Goal: Information Seeking & Learning: Find specific page/section

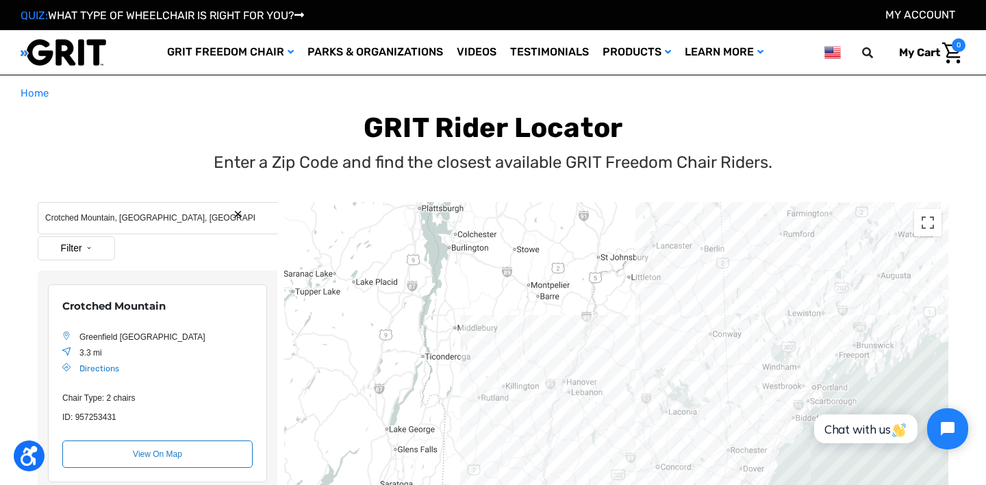
scroll to position [238, 0]
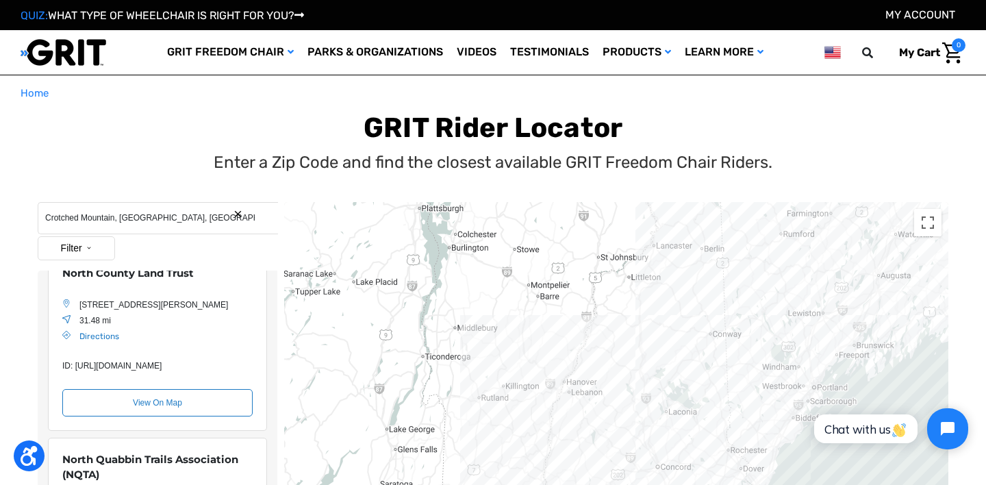
click at [240, 216] on button "Search Reset" at bounding box center [238, 214] width 10 height 10
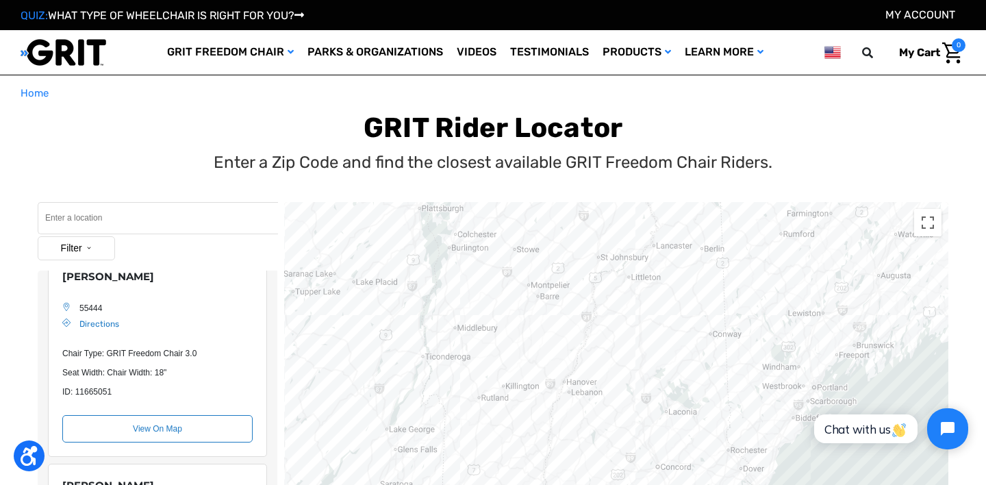
click at [175, 218] on input "Search" at bounding box center [158, 218] width 240 height 32
type input "new mexico"
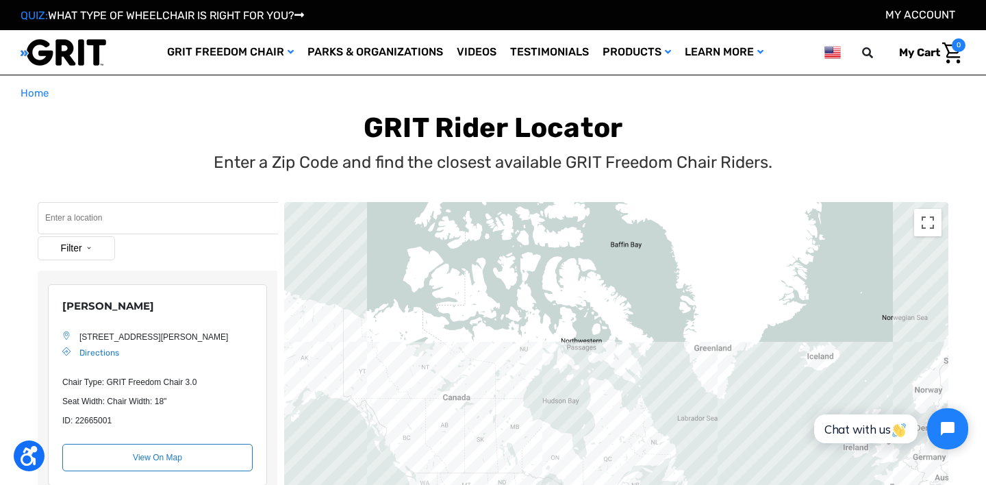
click at [191, 219] on input "Search" at bounding box center [158, 218] width 240 height 32
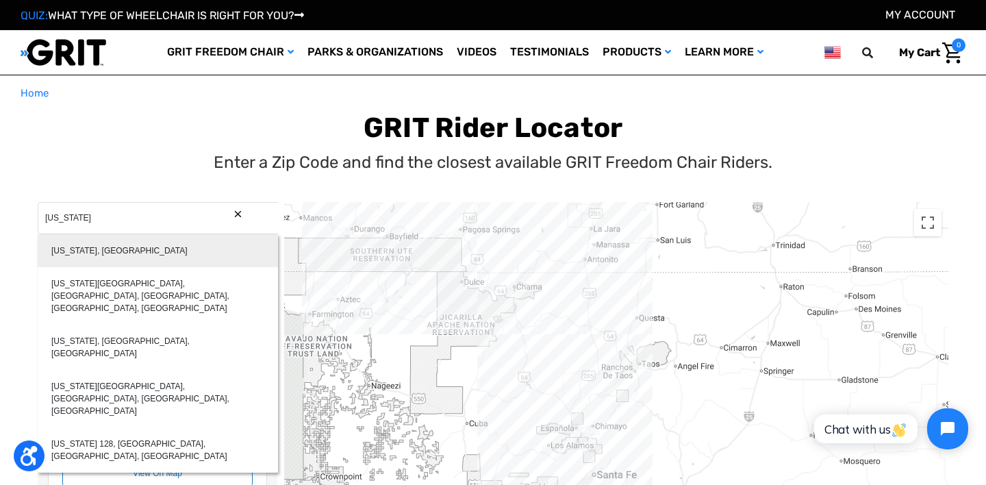
type input "New Mexico, USA"
click at [175, 246] on div "New Mexico, USA" at bounding box center [158, 250] width 240 height 33
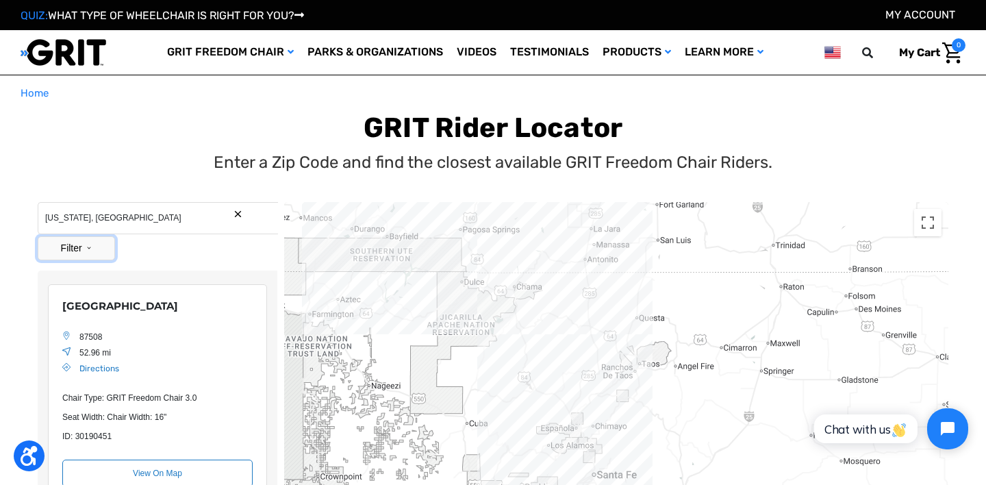
click at [95, 249] on button "Filter" at bounding box center [76, 248] width 77 height 24
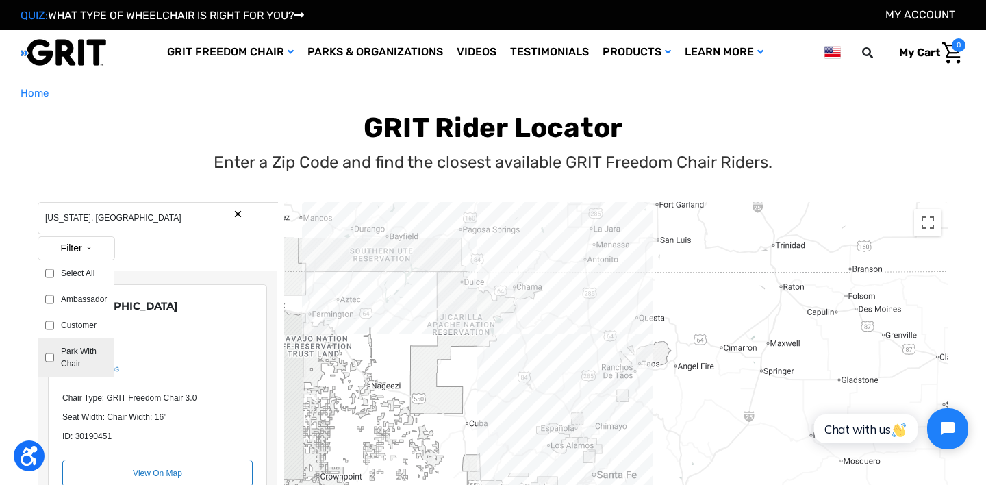
click at [75, 353] on label "Park With Chair" at bounding box center [80, 357] width 53 height 25
click at [54, 353] on input "Park With Chair" at bounding box center [49, 357] width 9 height 25
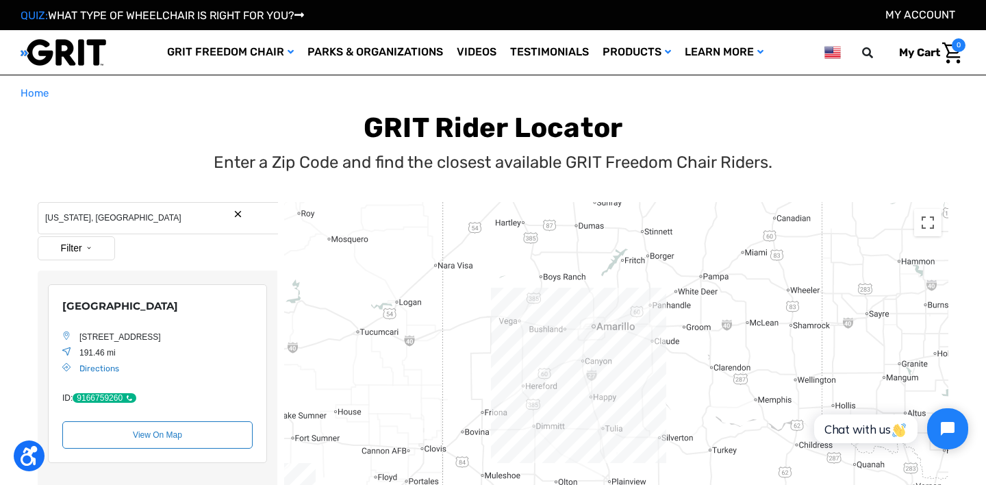
drag, startPoint x: 420, startPoint y: 390, endPoint x: 421, endPoint y: 221, distance: 169.1
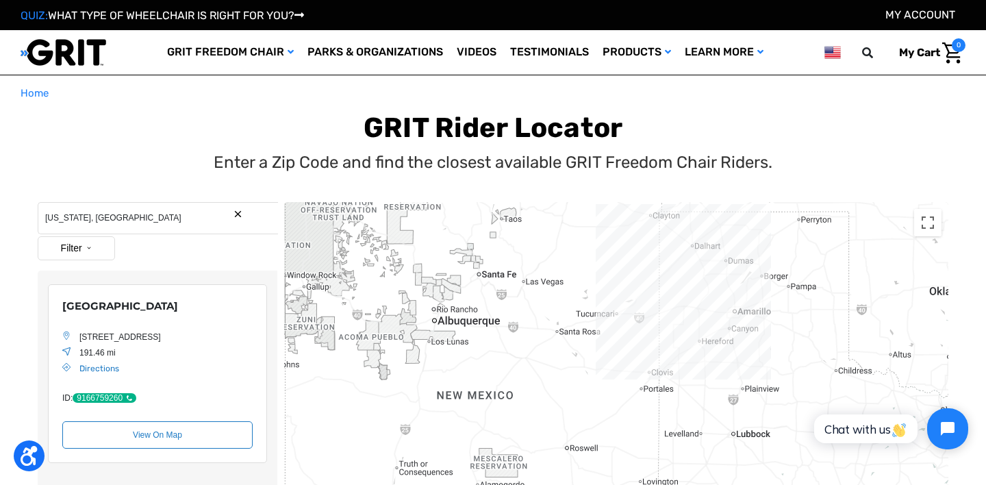
drag, startPoint x: 411, startPoint y: 315, endPoint x: 668, endPoint y: 326, distance: 257.7
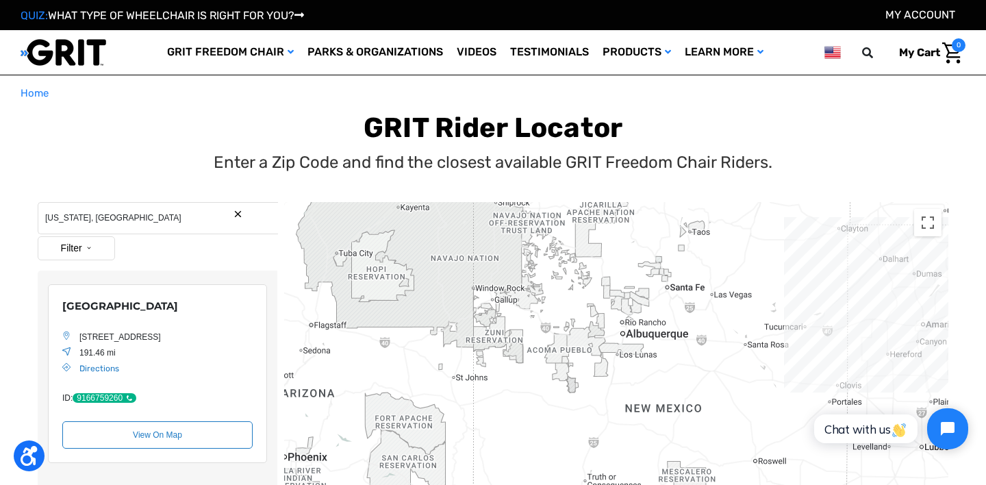
drag, startPoint x: 478, startPoint y: 313, endPoint x: 670, endPoint y: 333, distance: 192.8
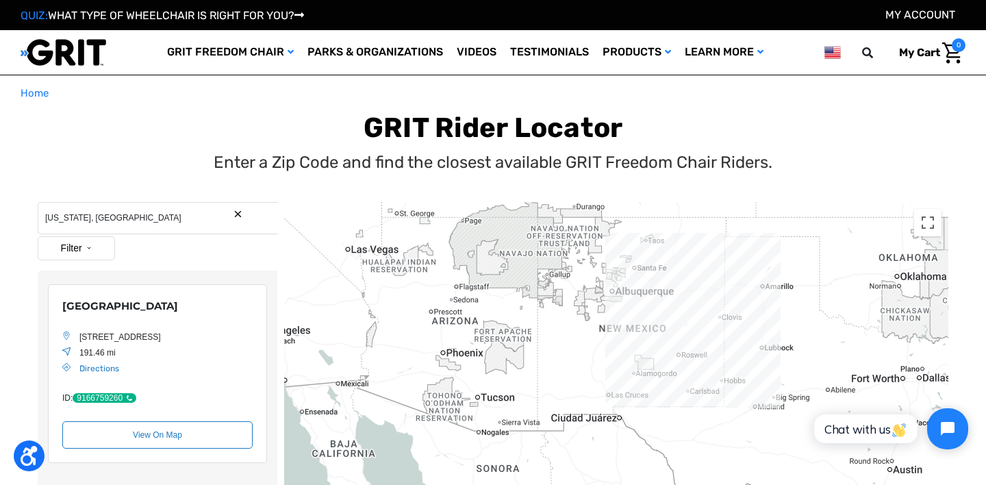
drag, startPoint x: 689, startPoint y: 368, endPoint x: 639, endPoint y: 304, distance: 81.0
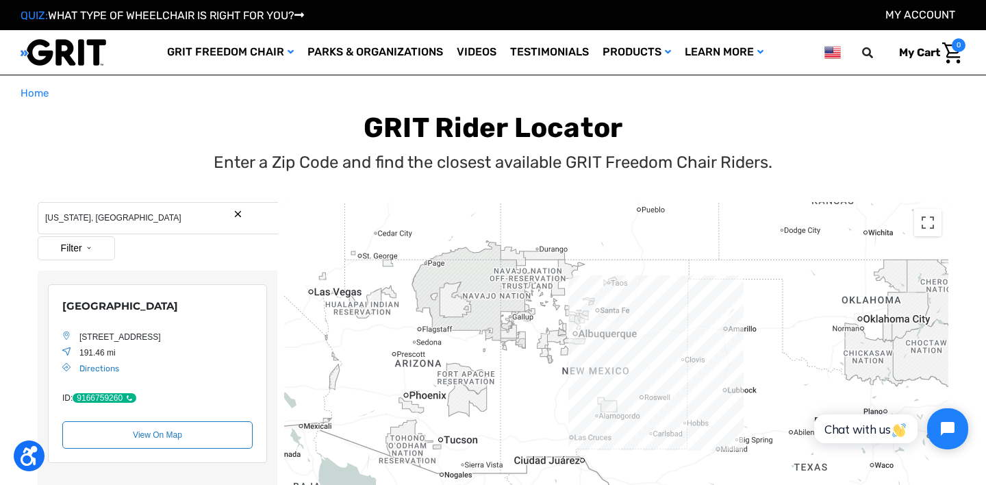
drag, startPoint x: 579, startPoint y: 337, endPoint x: 548, endPoint y: 398, distance: 68.3
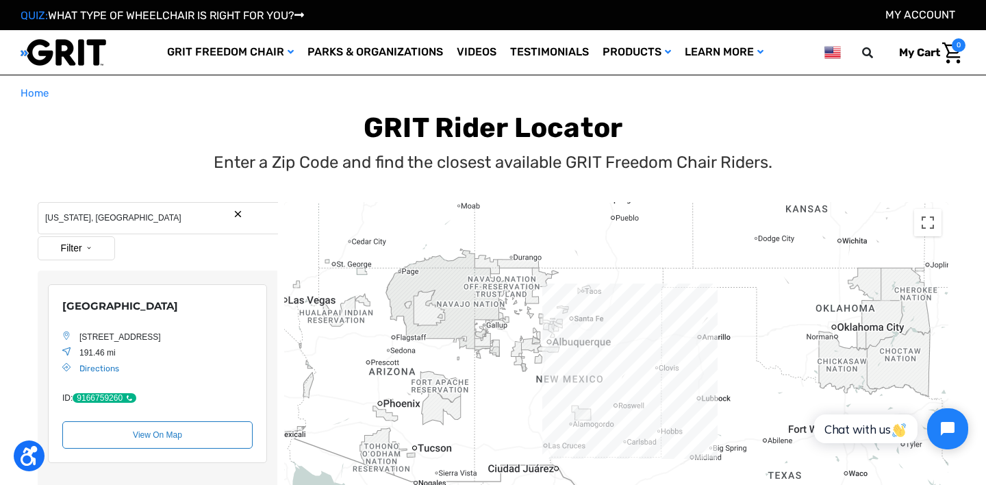
drag, startPoint x: 564, startPoint y: 328, endPoint x: 548, endPoint y: 344, distance: 22.8
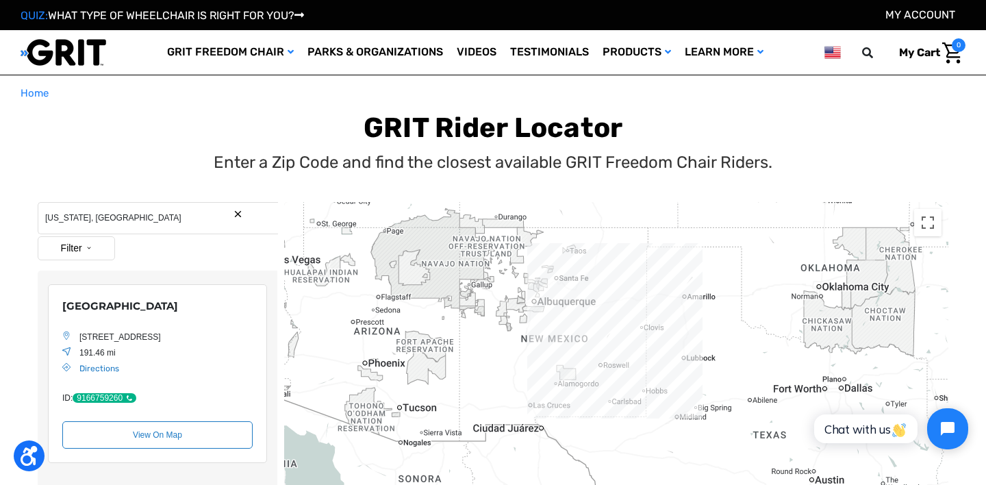
drag, startPoint x: 605, startPoint y: 302, endPoint x: 589, endPoint y: 264, distance: 41.7
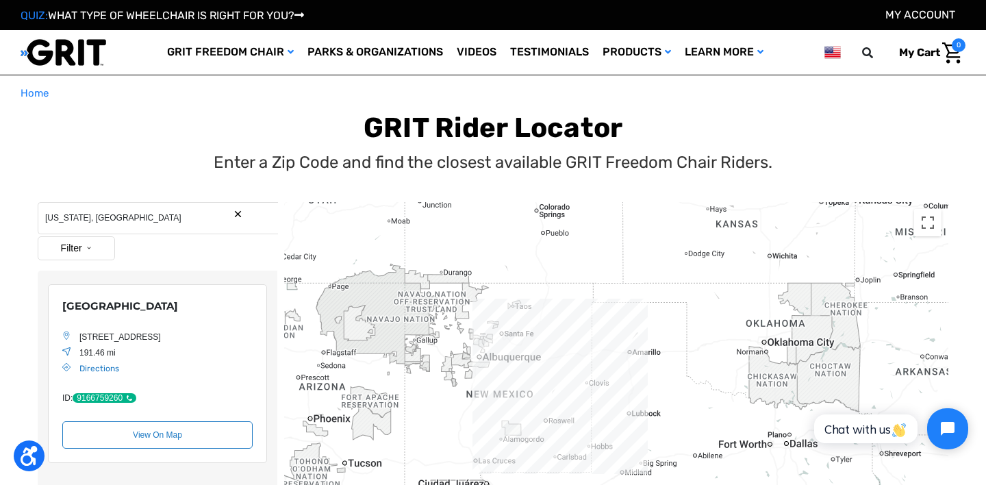
drag, startPoint x: 563, startPoint y: 299, endPoint x: 505, endPoint y: 355, distance: 79.9
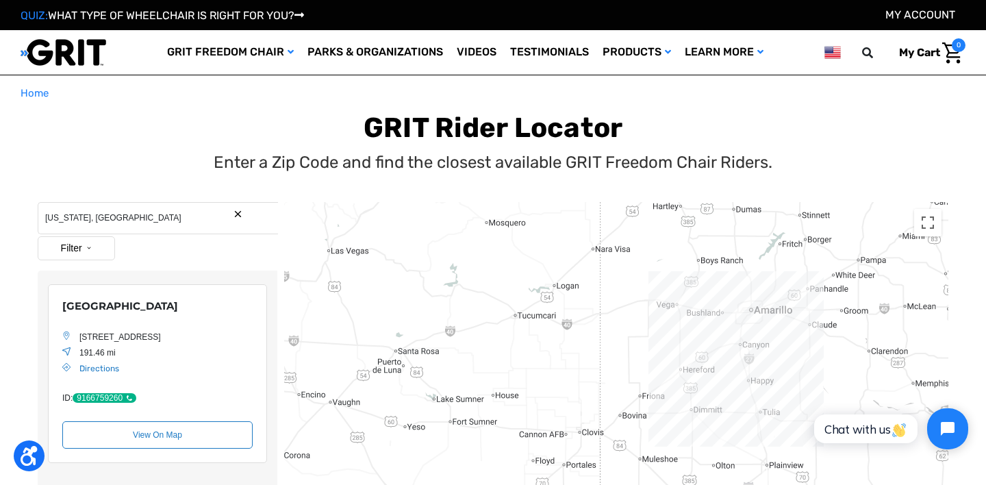
drag, startPoint x: 778, startPoint y: 331, endPoint x: 587, endPoint y: 331, distance: 191.1
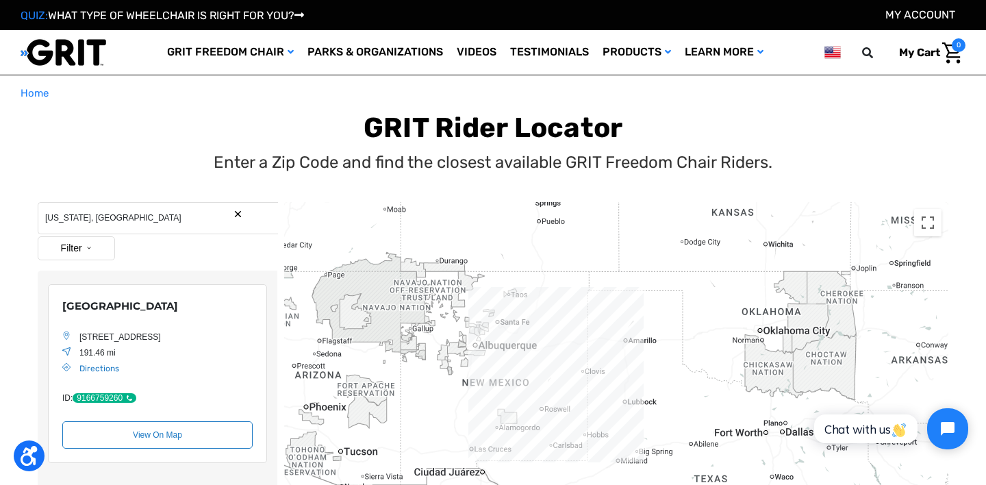
drag, startPoint x: 554, startPoint y: 299, endPoint x: 565, endPoint y: 331, distance: 34.0
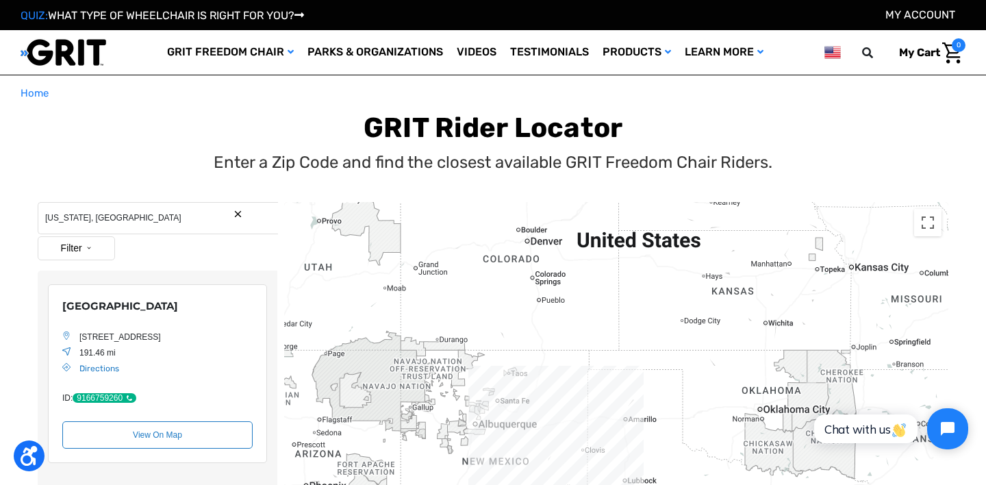
drag, startPoint x: 545, startPoint y: 327, endPoint x: 540, endPoint y: 403, distance: 76.2
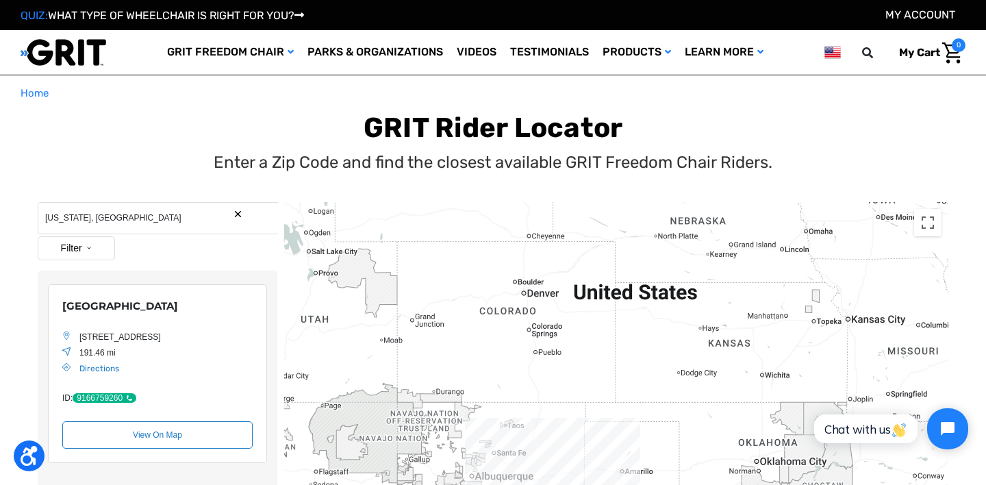
drag, startPoint x: 486, startPoint y: 313, endPoint x: 491, endPoint y: 370, distance: 57.7
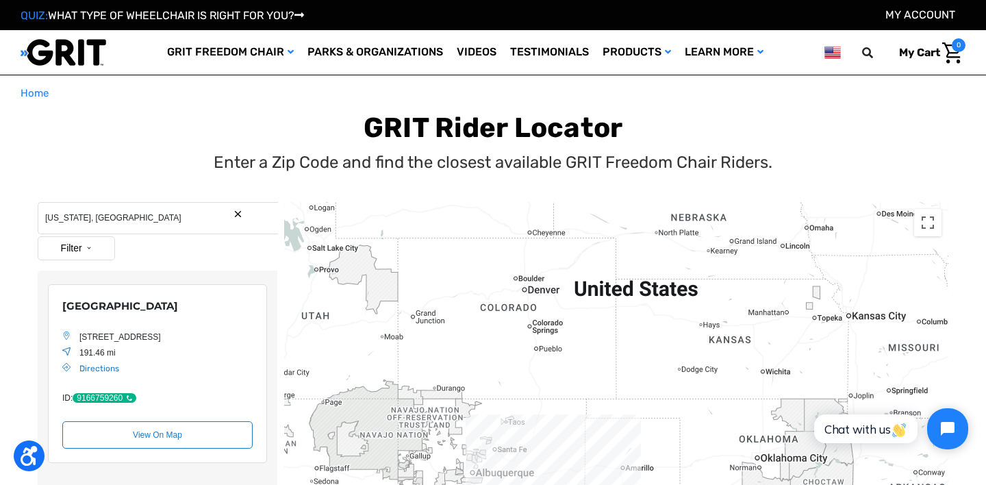
click at [245, 217] on input "New Mexico, USA" at bounding box center [158, 218] width 240 height 32
click at [239, 216] on button "Search Reset" at bounding box center [238, 214] width 10 height 10
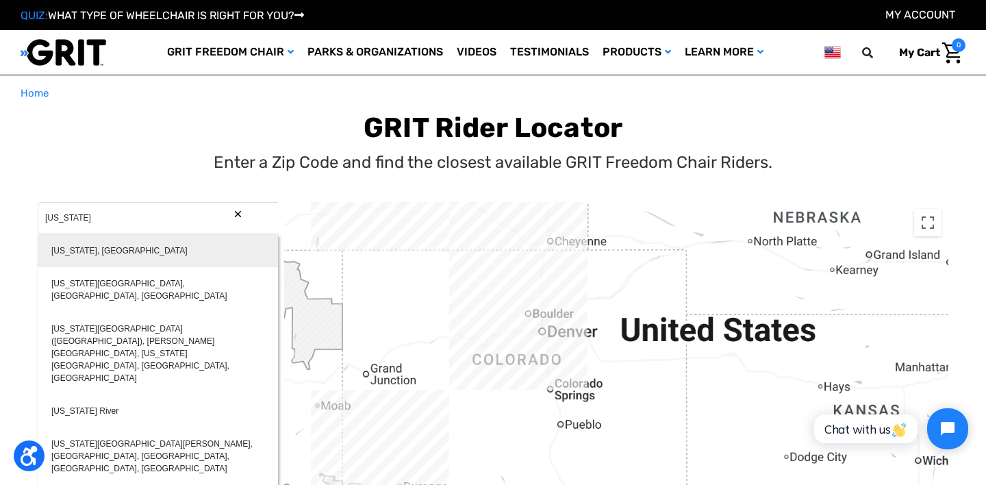
type input "Colorado, USA"
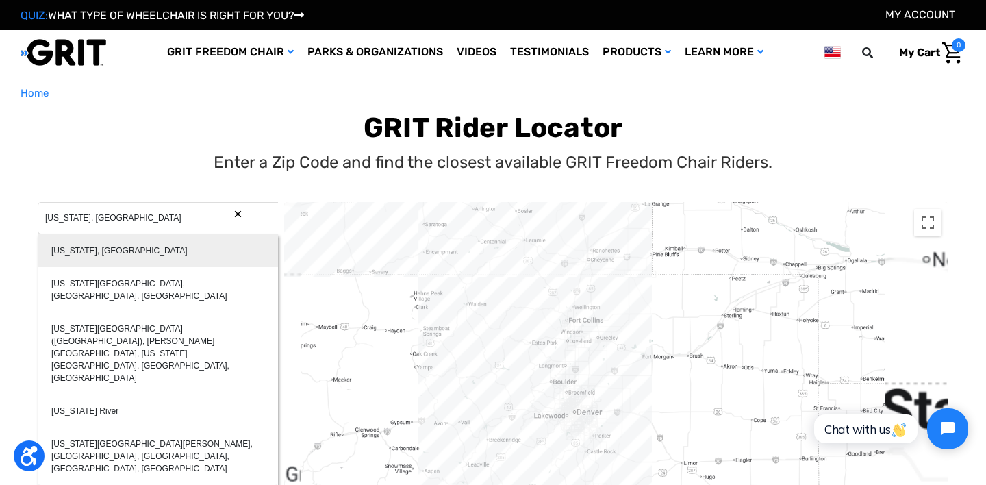
click at [113, 251] on div "Colorado, USA" at bounding box center [158, 250] width 240 height 33
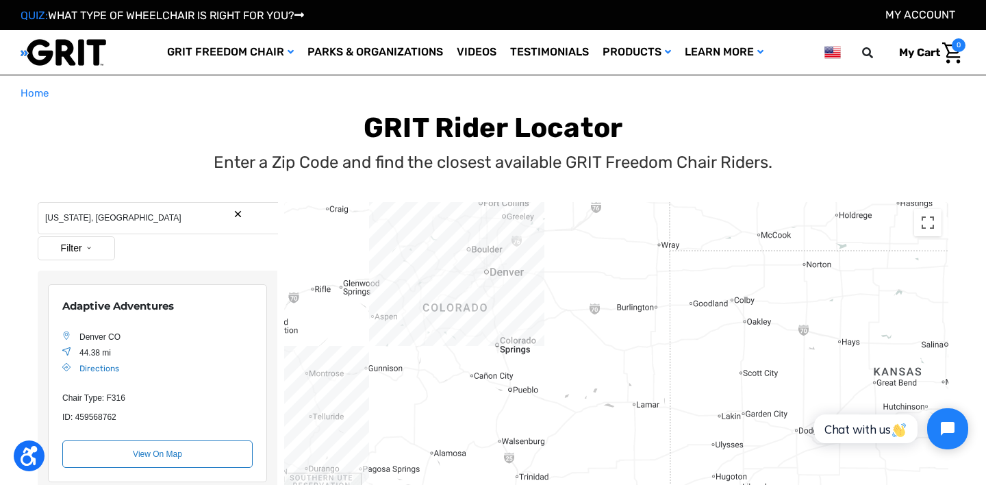
drag, startPoint x: 432, startPoint y: 438, endPoint x: 423, endPoint y: 255, distance: 183.7
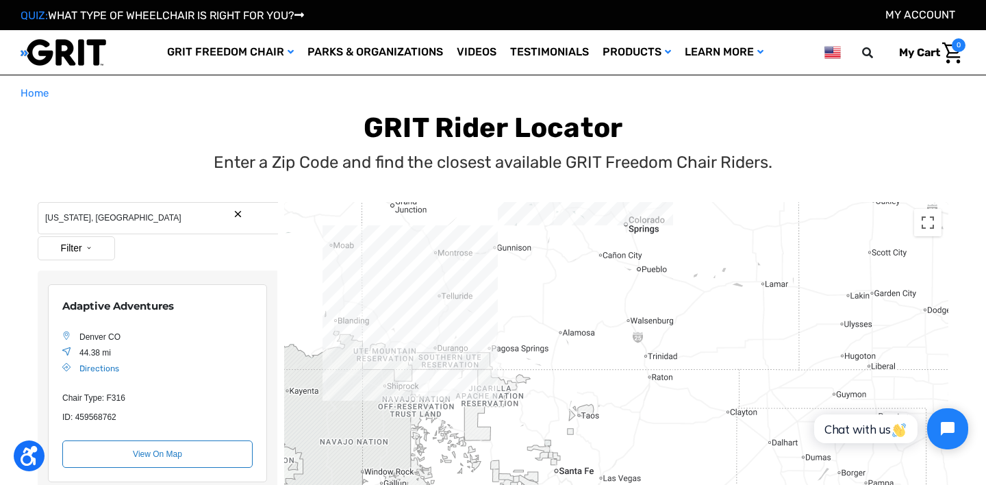
drag, startPoint x: 401, startPoint y: 352, endPoint x: 537, endPoint y: 244, distance: 174.0
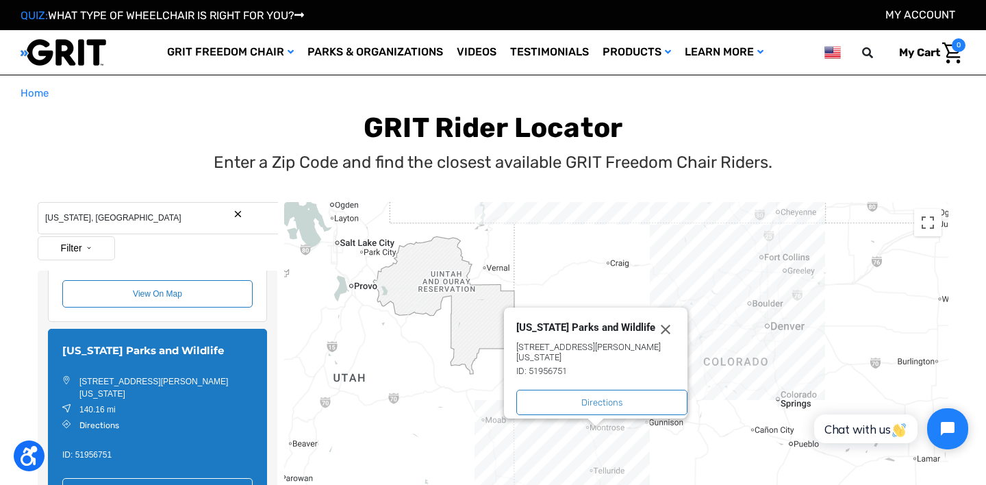
drag, startPoint x: 420, startPoint y: 368, endPoint x: 400, endPoint y: 299, distance: 72.1
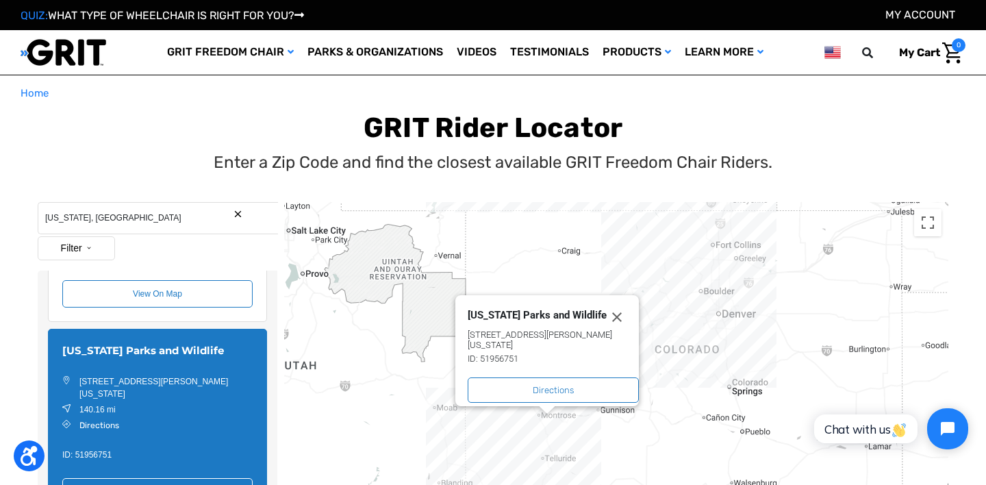
drag, startPoint x: 737, startPoint y: 355, endPoint x: 683, endPoint y: 346, distance: 54.7
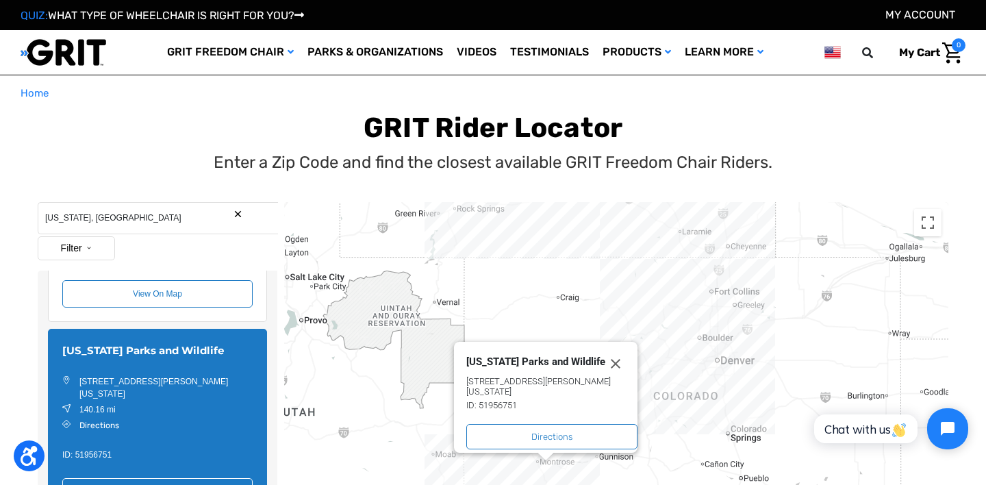
drag, startPoint x: 684, startPoint y: 271, endPoint x: 685, endPoint y: 322, distance: 50.7
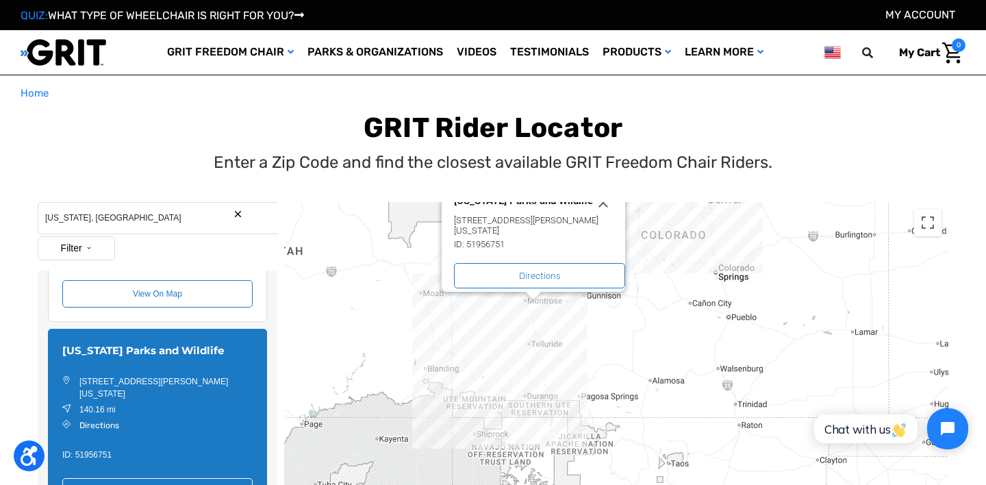
drag, startPoint x: 724, startPoint y: 397, endPoint x: 713, endPoint y: 231, distance: 166.8
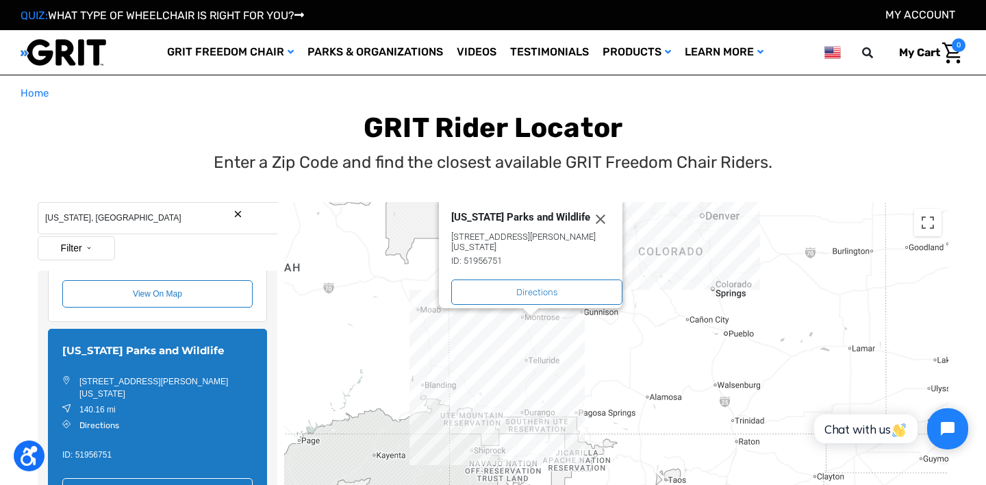
drag, startPoint x: 529, startPoint y: 320, endPoint x: 527, endPoint y: 357, distance: 37.0
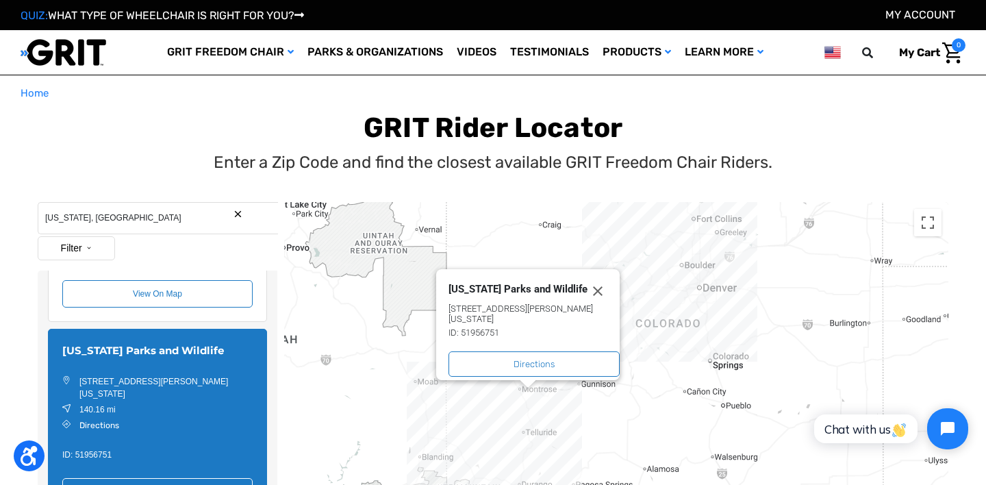
drag, startPoint x: 486, startPoint y: 343, endPoint x: 485, endPoint y: 420, distance: 76.7
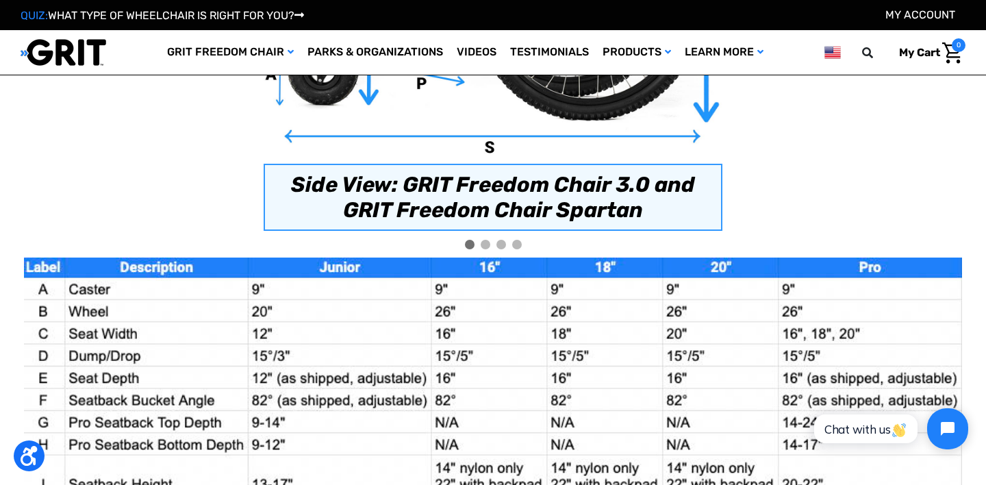
scroll to position [1022, 0]
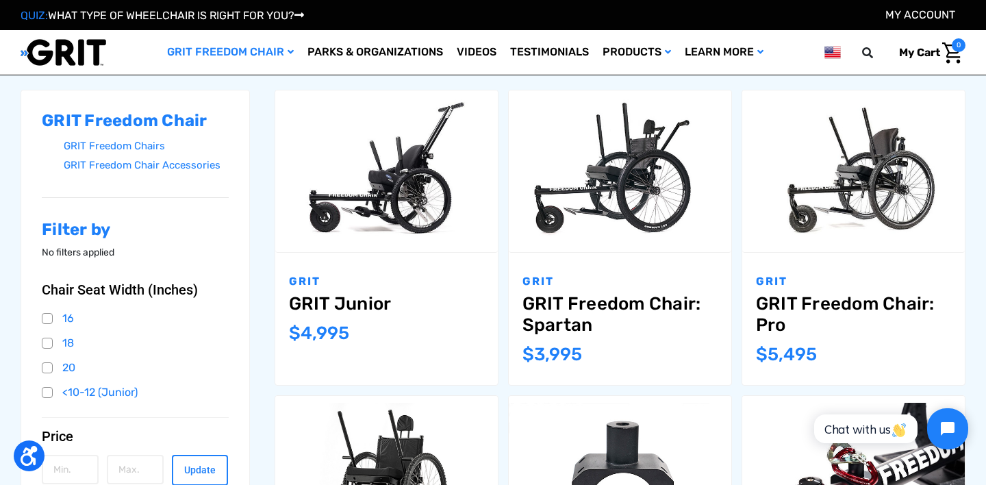
scroll to position [168, 0]
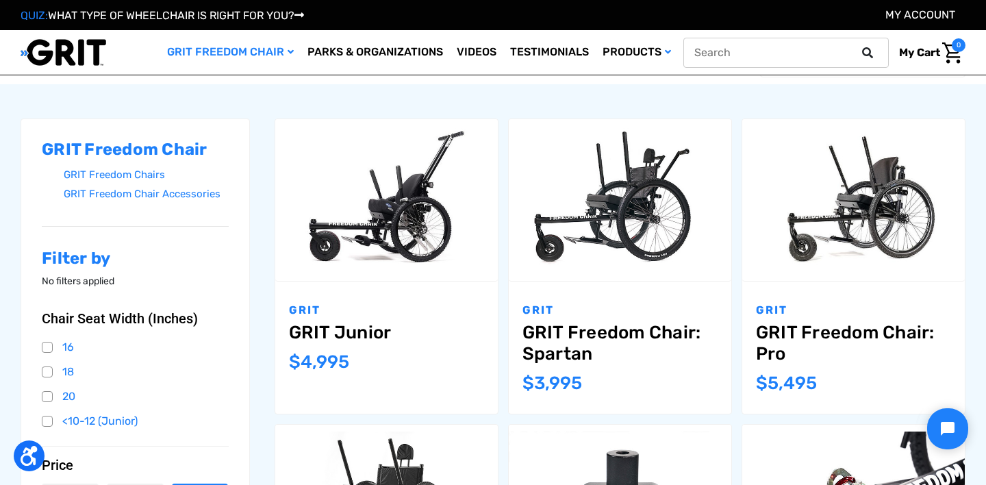
click at [802, 56] on input "text" at bounding box center [785, 53] width 205 height 30
type input "transfers"
click at [858, 47] on button at bounding box center [871, 53] width 27 height 12
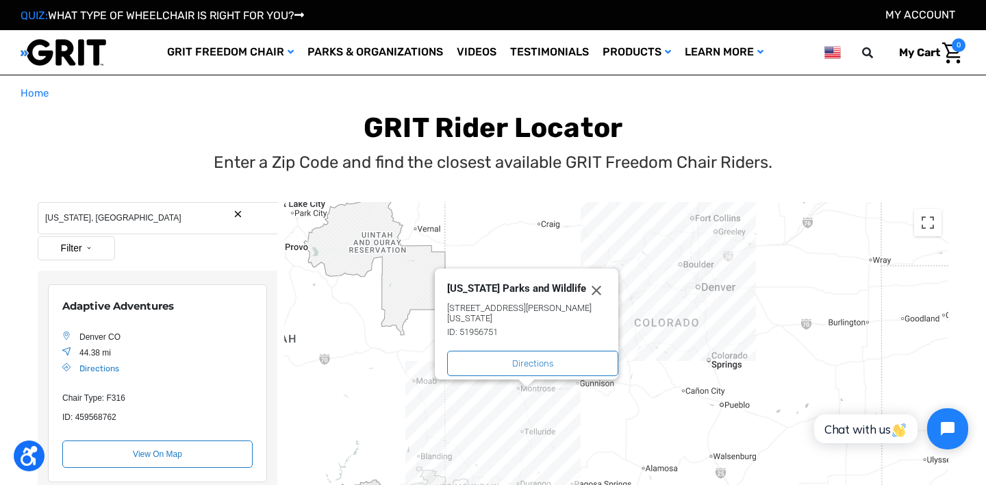
scroll to position [1064, 0]
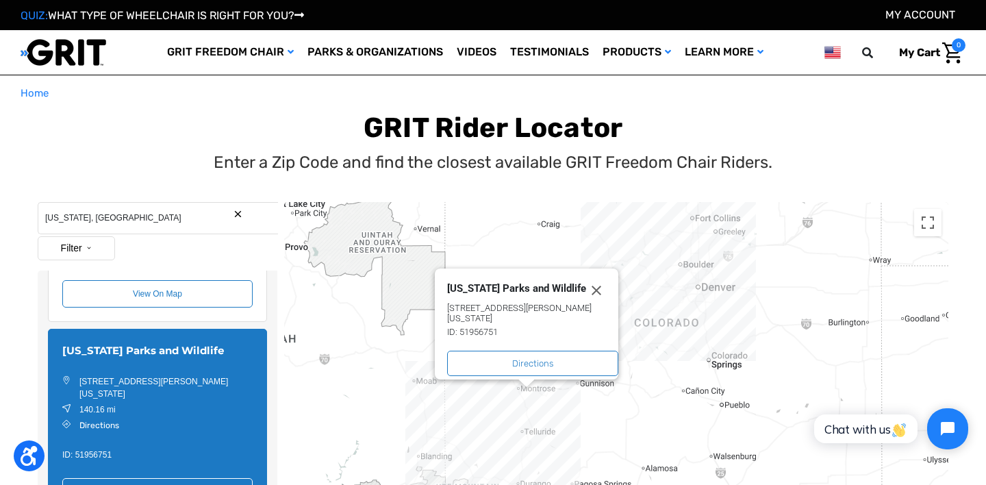
drag, startPoint x: 488, startPoint y: 310, endPoint x: 440, endPoint y: 268, distance: 64.1
click at [440, 268] on div "Colorado Parks and Wildlife 28555 Highway 550, Ridgway, Colorado 81432, USA Web…" at bounding box center [527, 323] width 184 height 111
copy div "Colorado Parks and Wildlife 28555 Highway 550, Ridgway, Colorado 81432, USA"
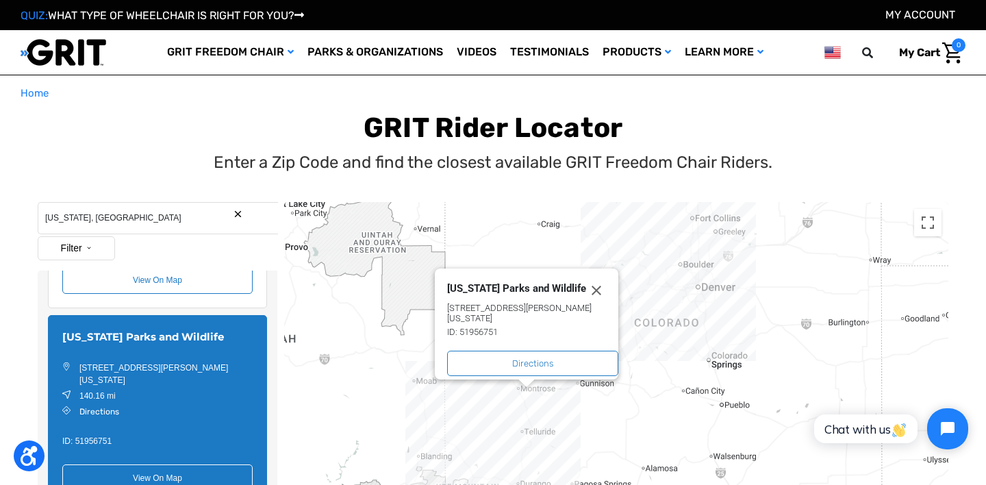
scroll to position [1080, 0]
click at [601, 282] on button "Close" at bounding box center [603, 290] width 30 height 16
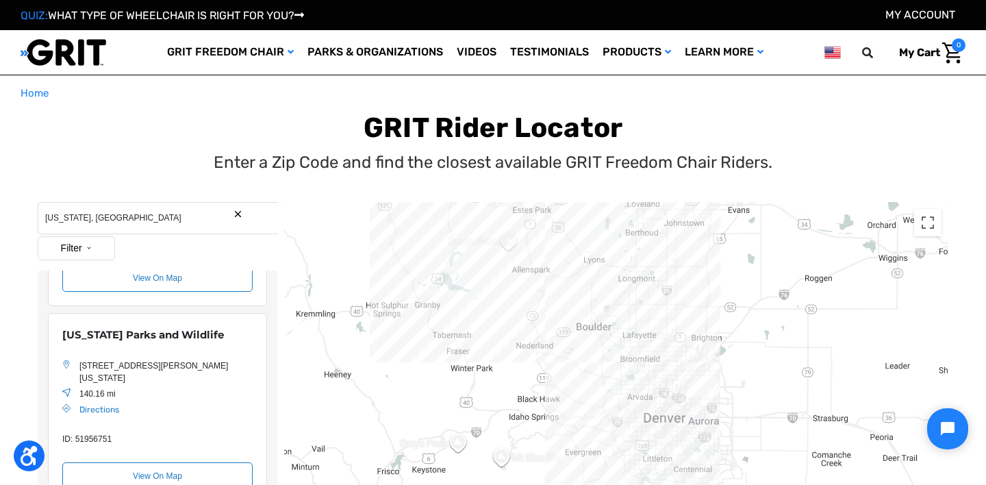
drag, startPoint x: 731, startPoint y: 254, endPoint x: 705, endPoint y: 411, distance: 159.0
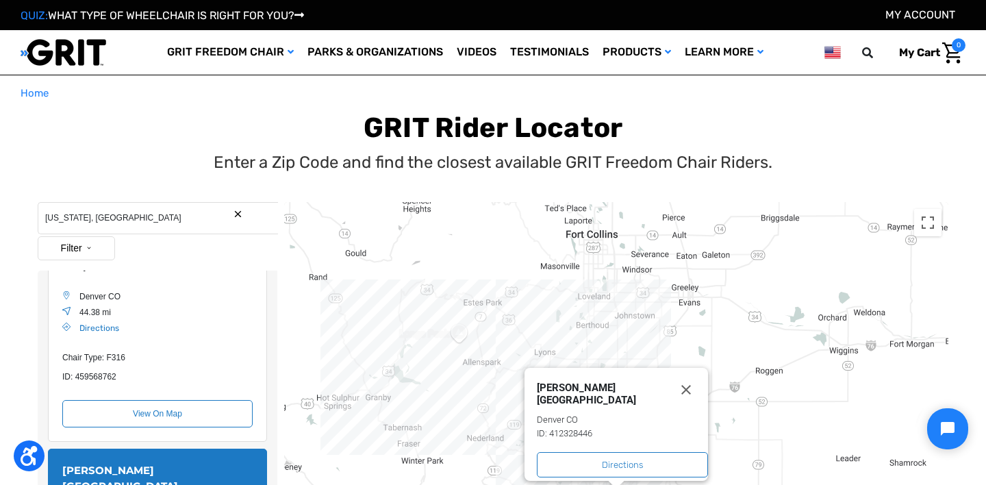
scroll to position [0, 0]
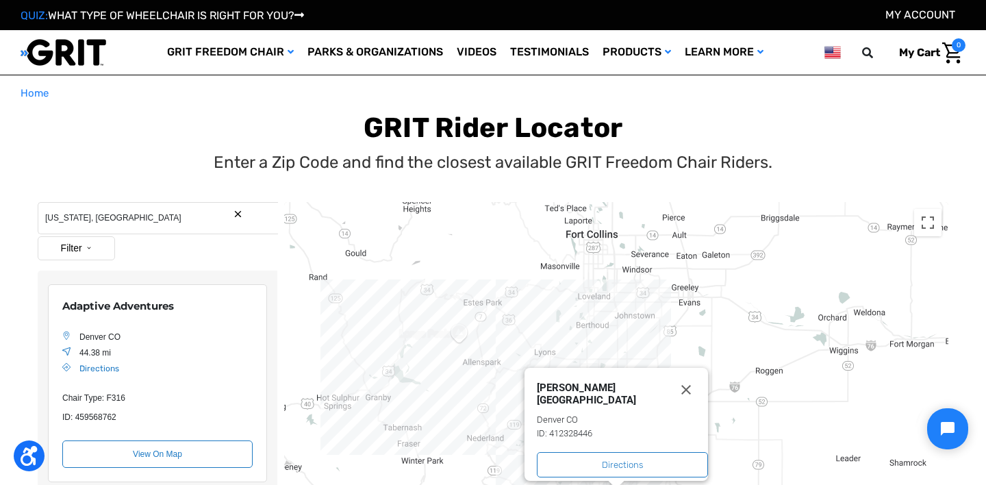
click at [181, 307] on div "Adaptive Adventures" at bounding box center [157, 307] width 190 height 16
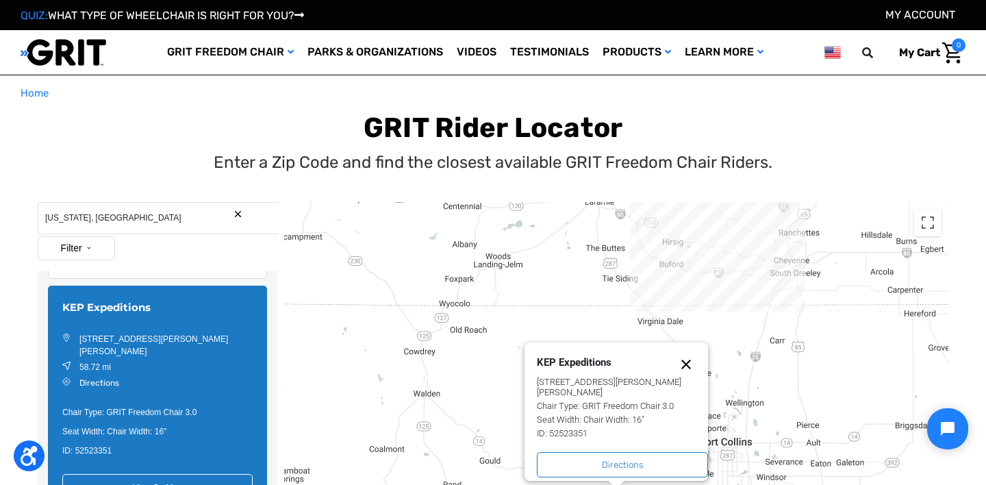
click at [694, 363] on button "Close" at bounding box center [693, 364] width 30 height 16
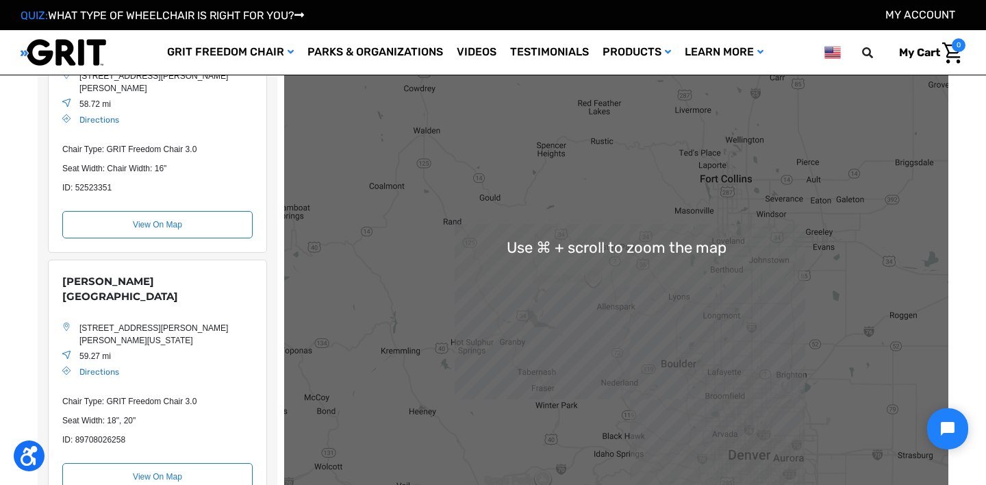
scroll to position [216, 0]
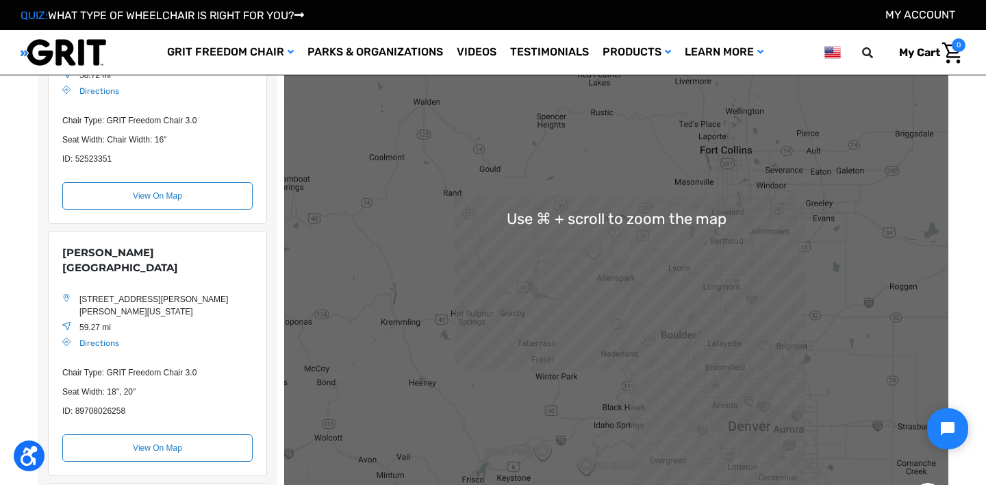
click at [631, 194] on div "Location Map" at bounding box center [616, 218] width 664 height 616
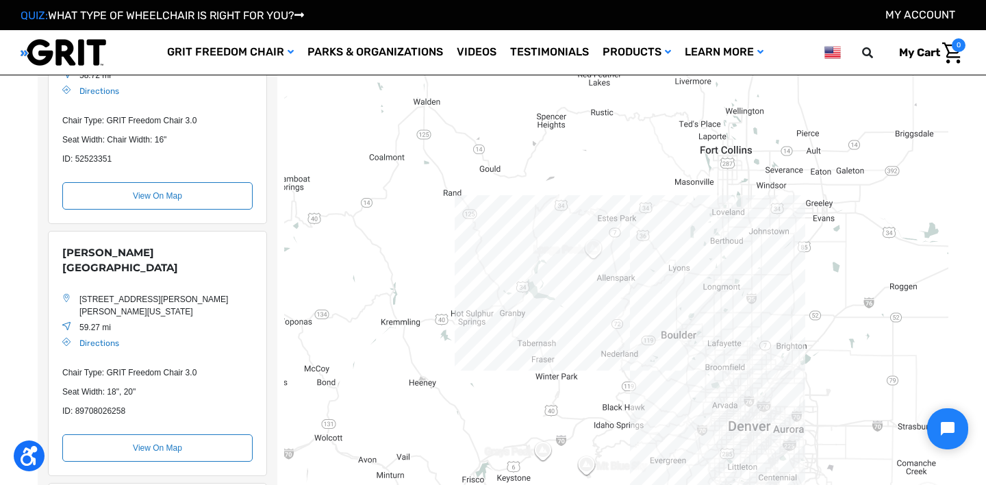
click at [629, 206] on div "Location Map" at bounding box center [616, 218] width 664 height 616
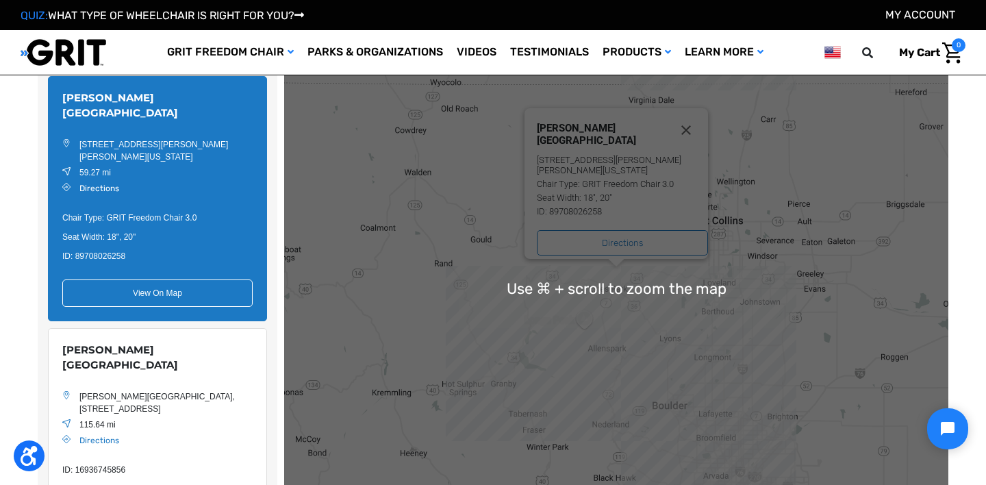
scroll to position [66, 0]
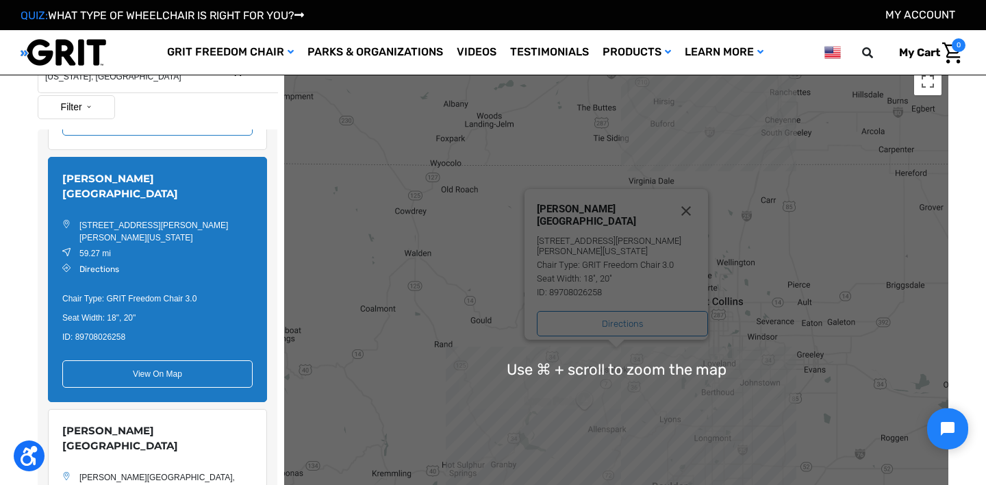
click at [635, 249] on div "Estes Park Mountain Shop 2050 Big Thompson Ave, Estes Park, Colorado 80517, USA…" at bounding box center [622, 270] width 171 height 134
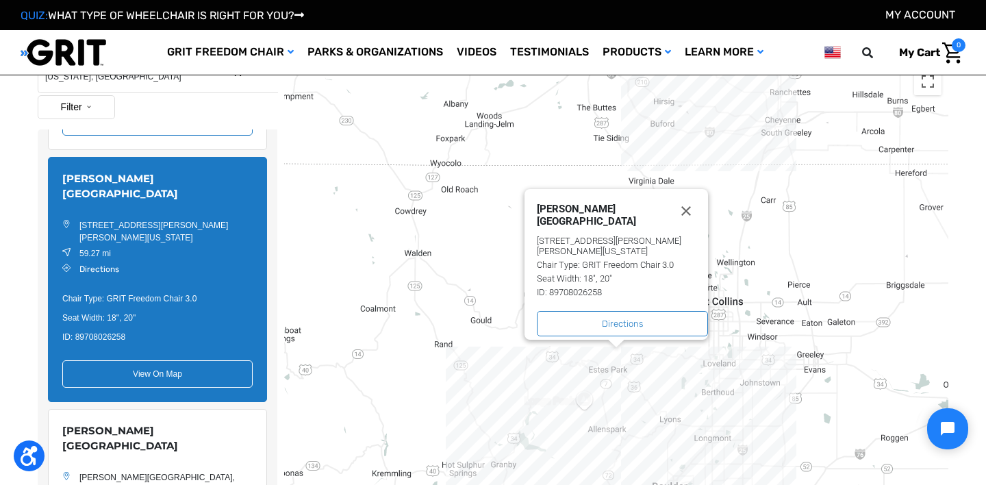
click at [618, 242] on div "2050 Big Thompson Ave, Estes Park, Colorado 80517, USA" at bounding box center [622, 246] width 171 height 21
drag, startPoint x: 592, startPoint y: 240, endPoint x: 529, endPoint y: 235, distance: 63.2
click at [529, 235] on div "Estes Park Mountain Shop 2050 Big Thompson Ave, Estes Park, Colorado 80517, USA…" at bounding box center [617, 264] width 184 height 151
copy div "2050 Big Thompson Ave, Estes Park, Colorado 80517"
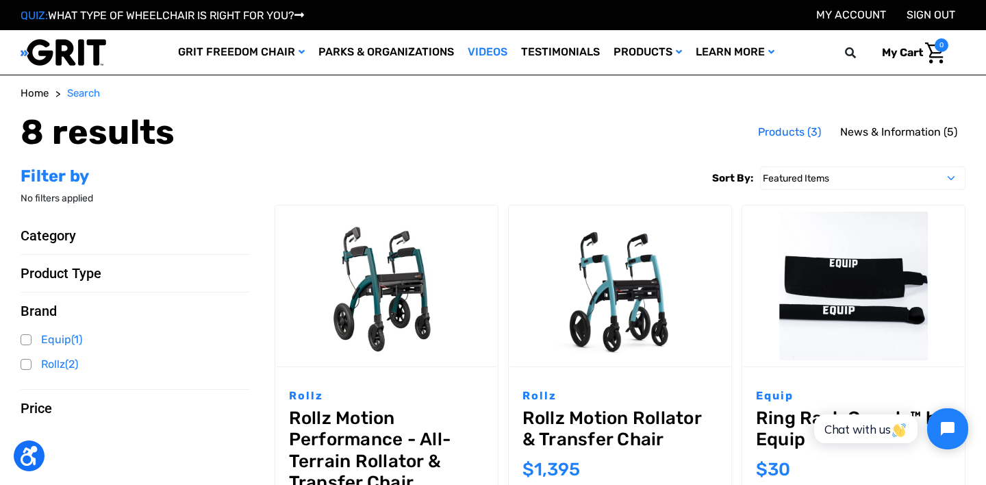
click at [480, 58] on link "Videos" at bounding box center [487, 52] width 53 height 45
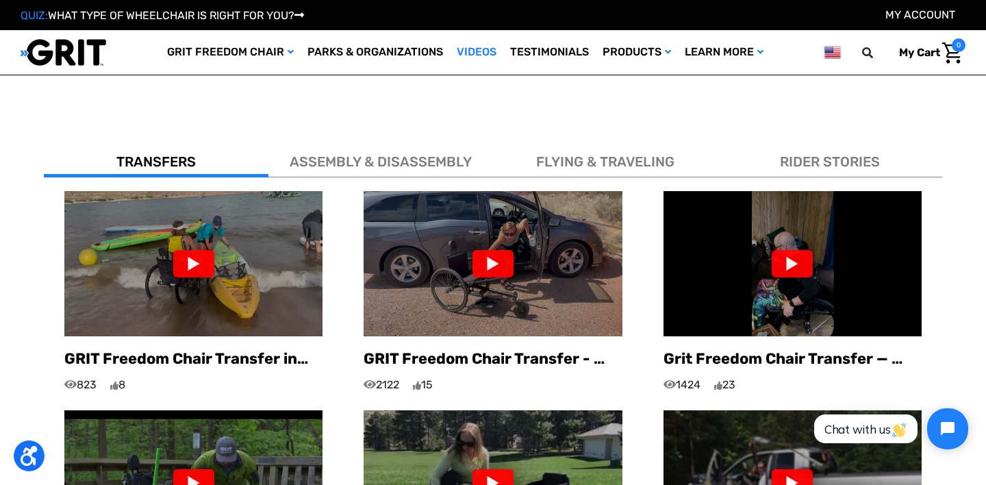
scroll to position [764, 0]
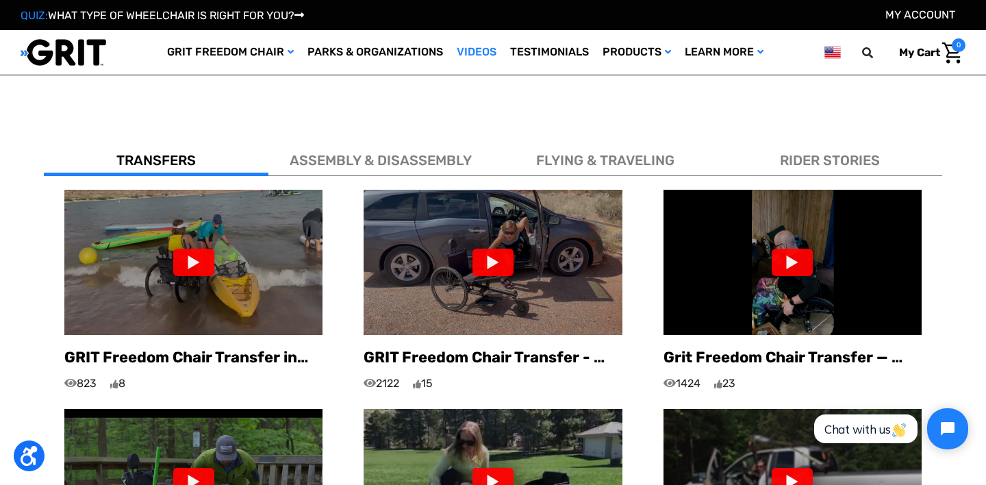
click at [790, 249] on div at bounding box center [792, 262] width 41 height 27
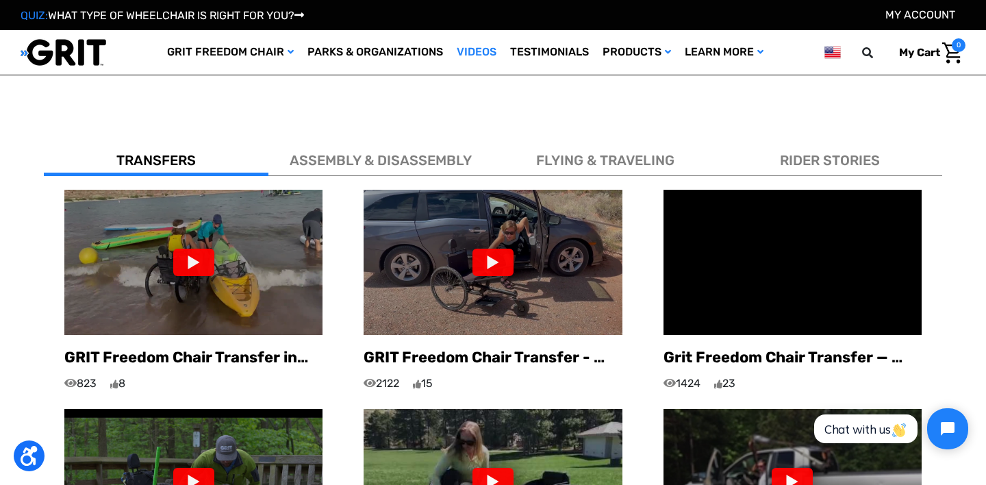
click at [496, 249] on div at bounding box center [492, 262] width 41 height 27
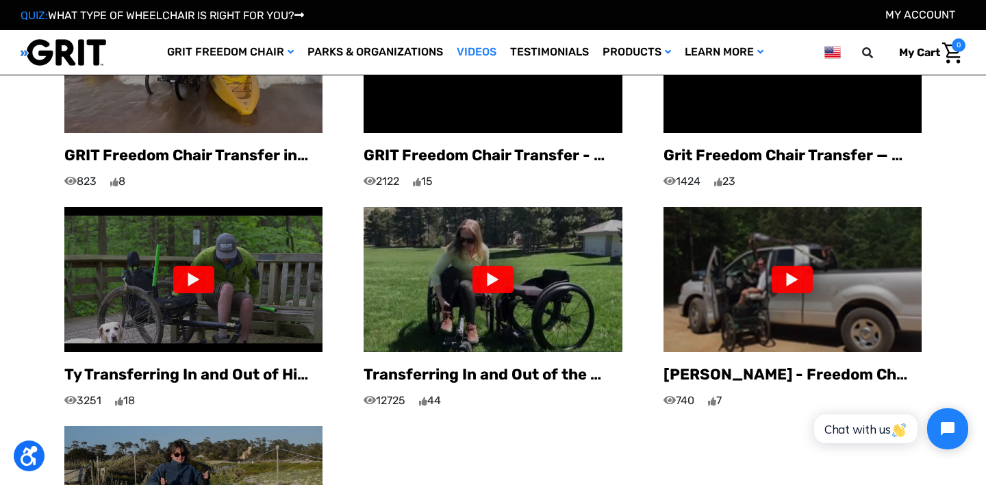
scroll to position [985, 0]
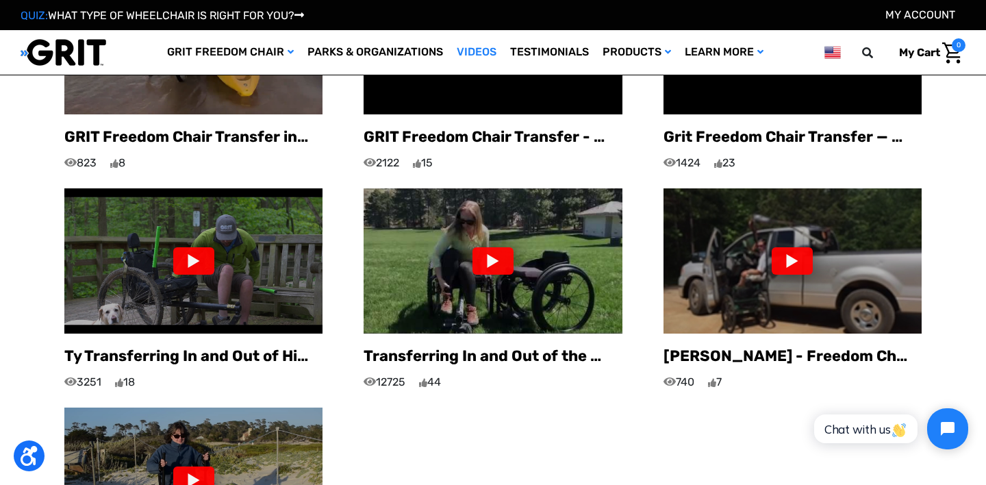
click at [184, 247] on div at bounding box center [193, 260] width 41 height 27
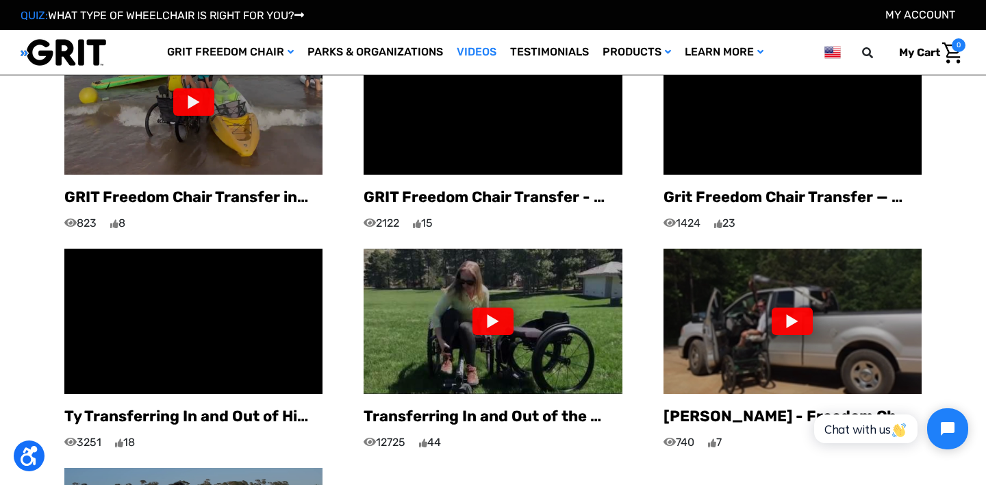
scroll to position [960, 0]
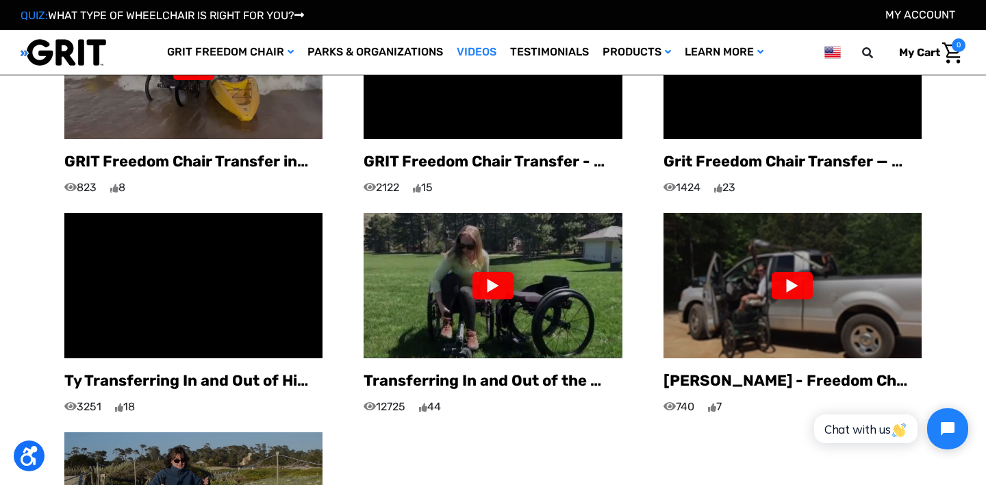
click at [514, 293] on img at bounding box center [493, 285] width 258 height 145
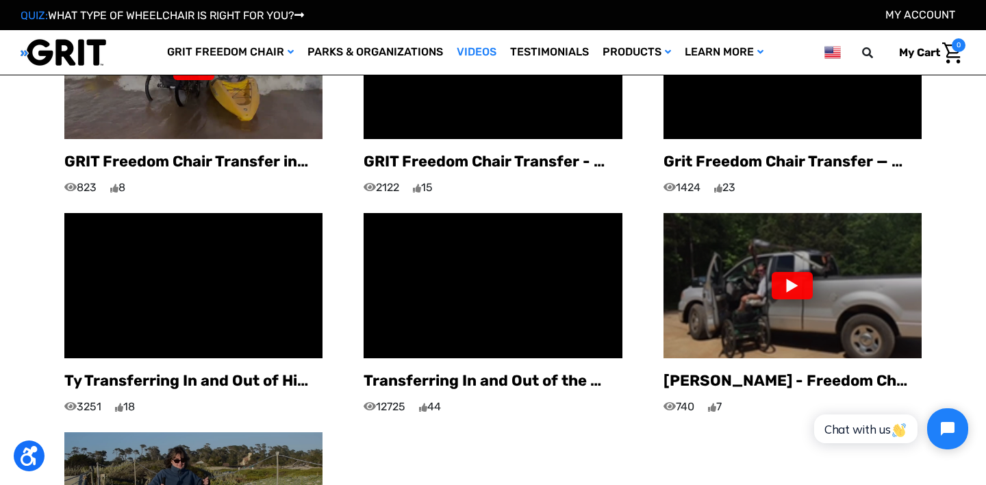
click at [792, 272] on div at bounding box center [792, 285] width 41 height 27
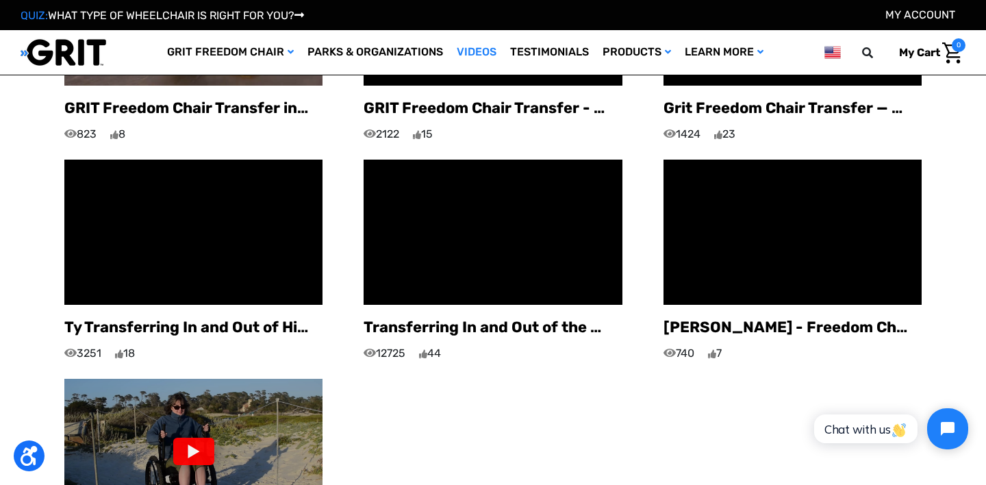
scroll to position [1014, 0]
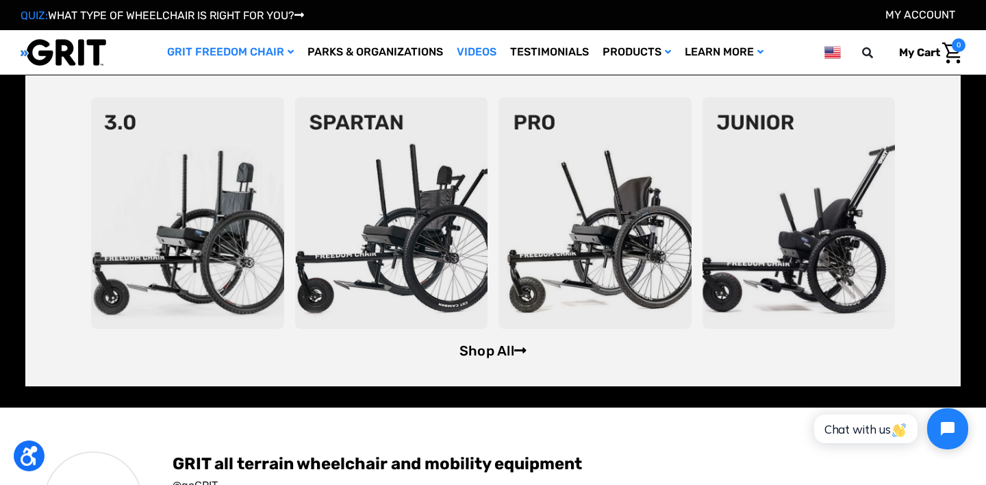
click at [481, 353] on link "Shop All" at bounding box center [492, 350] width 67 height 16
